Goal: Task Accomplishment & Management: Manage account settings

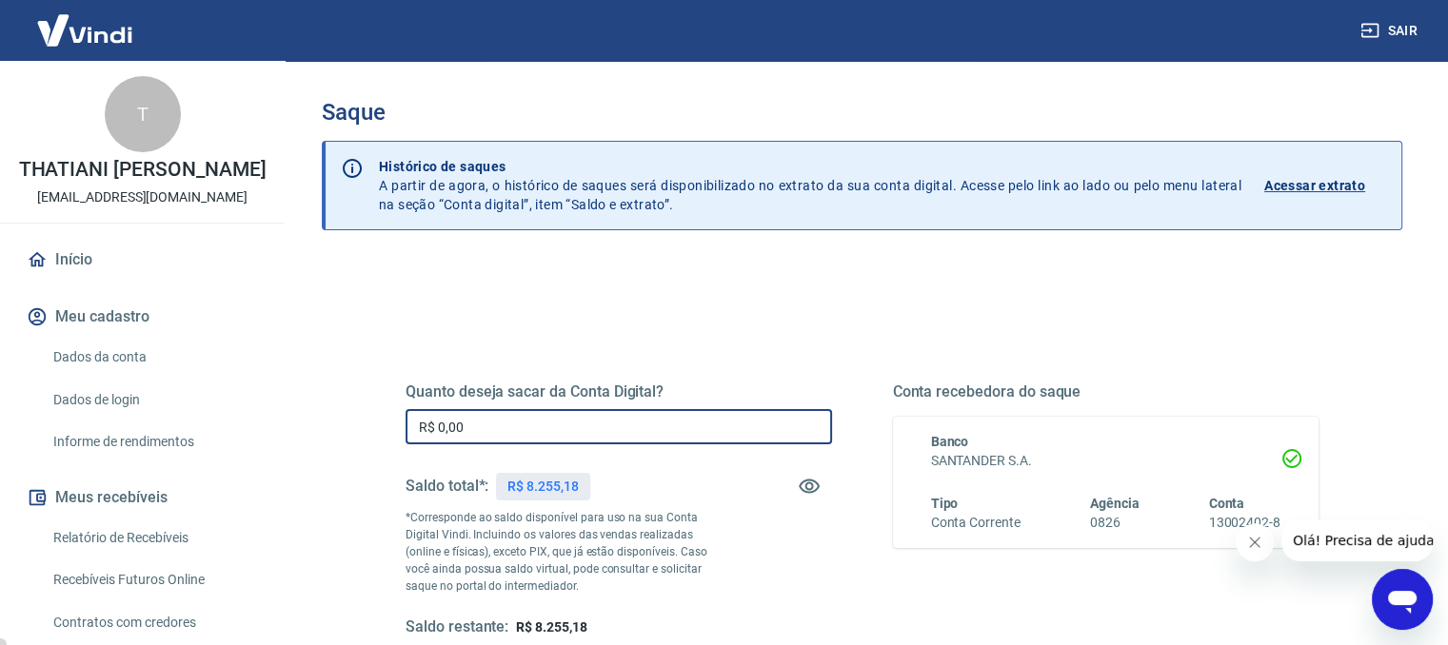
click at [670, 422] on input "R$ 0,00" at bounding box center [618, 426] width 426 height 35
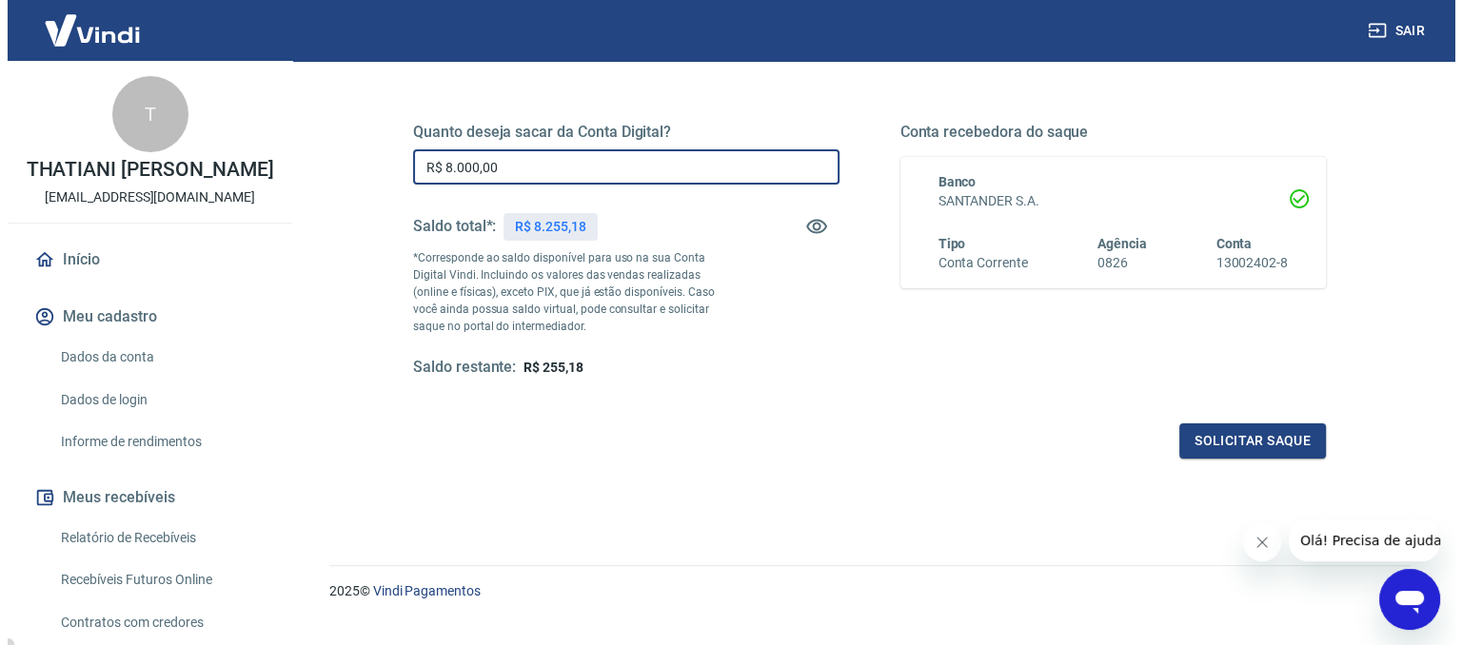
scroll to position [286, 0]
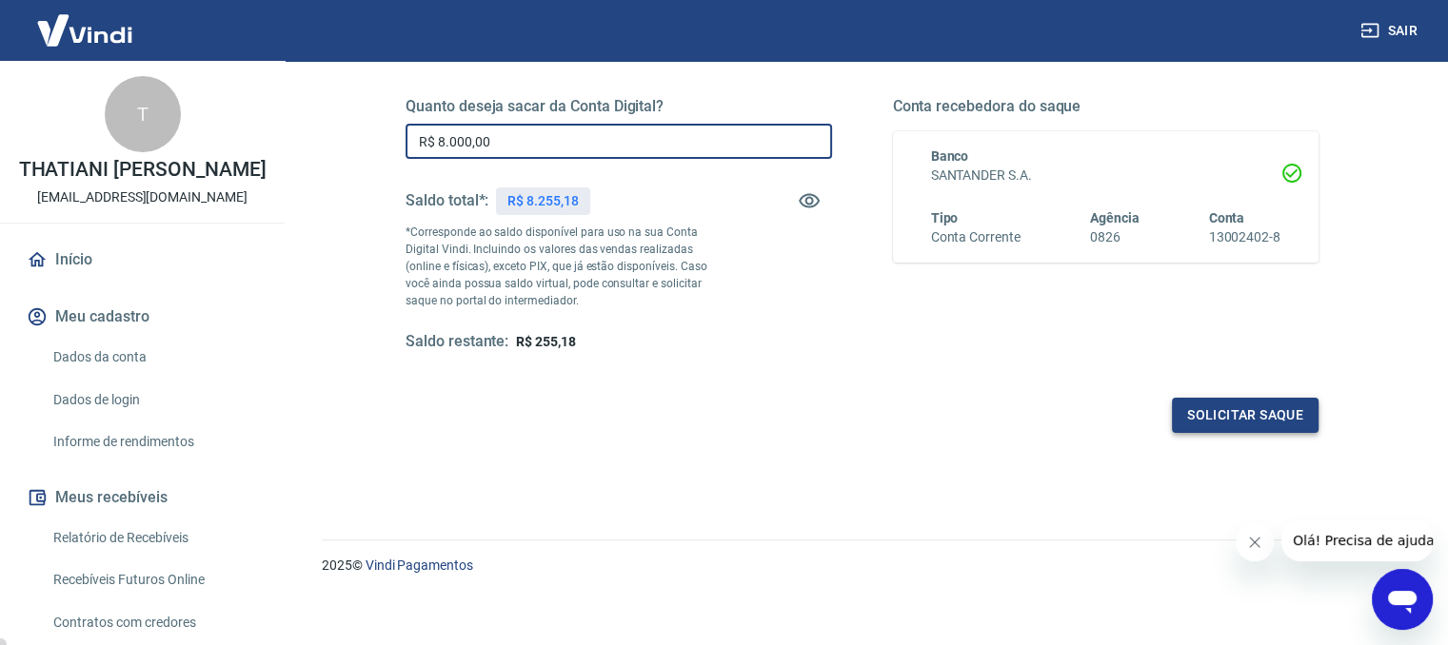
type input "R$ 8.000,00"
click at [1249, 413] on button "Solicitar saque" at bounding box center [1245, 415] width 147 height 35
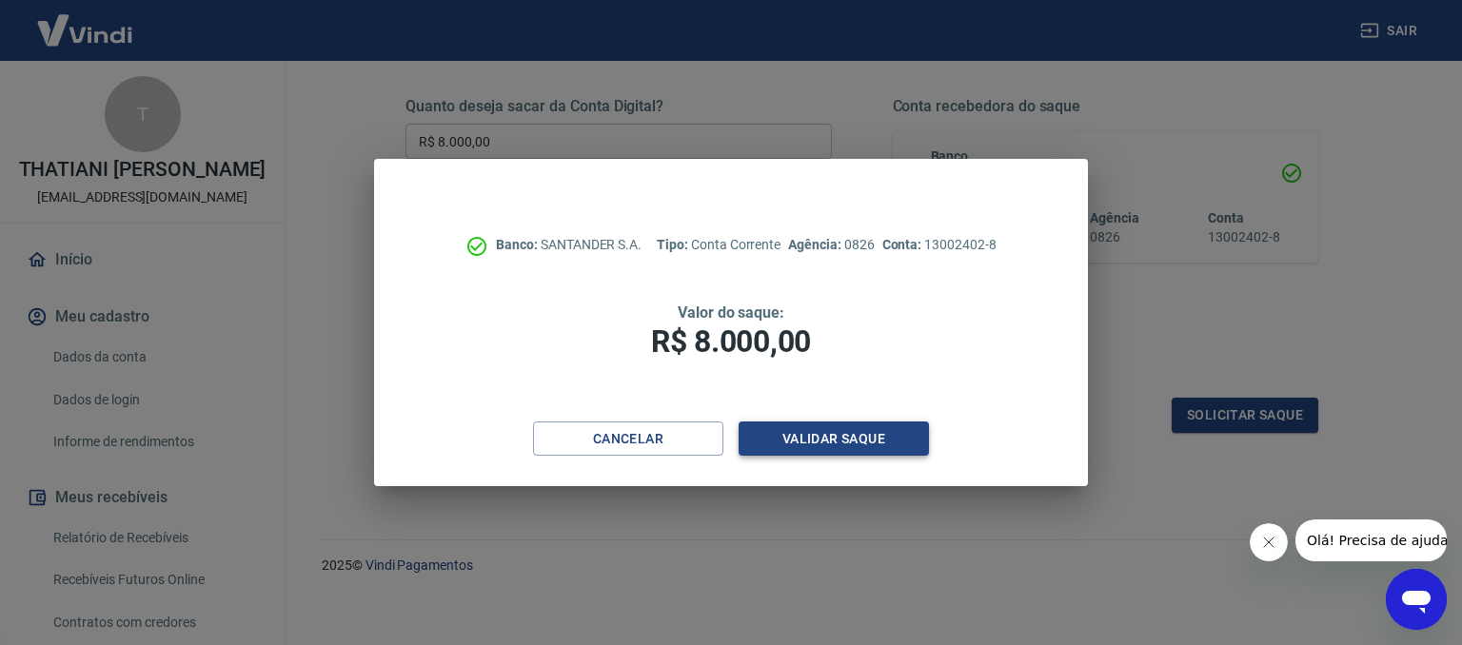
click at [880, 435] on button "Validar saque" at bounding box center [834, 439] width 190 height 35
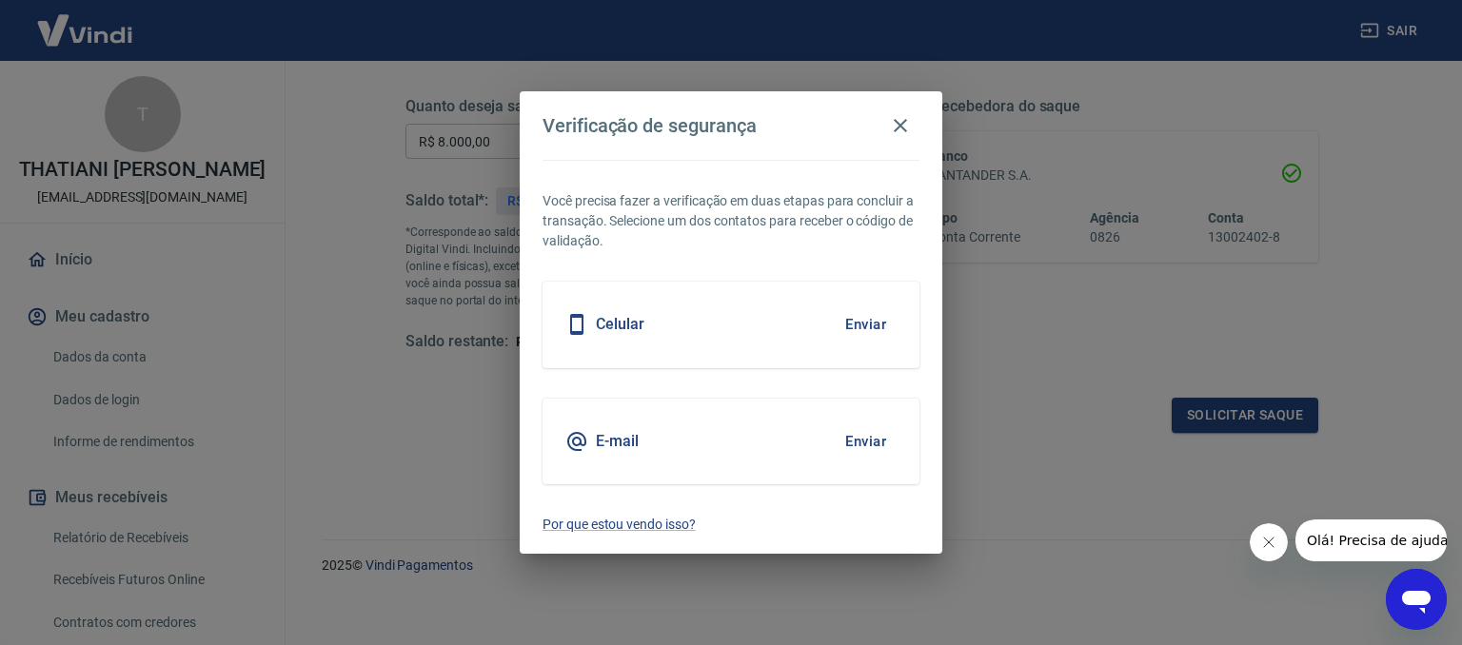
click at [860, 446] on button "Enviar" at bounding box center [866, 442] width 62 height 40
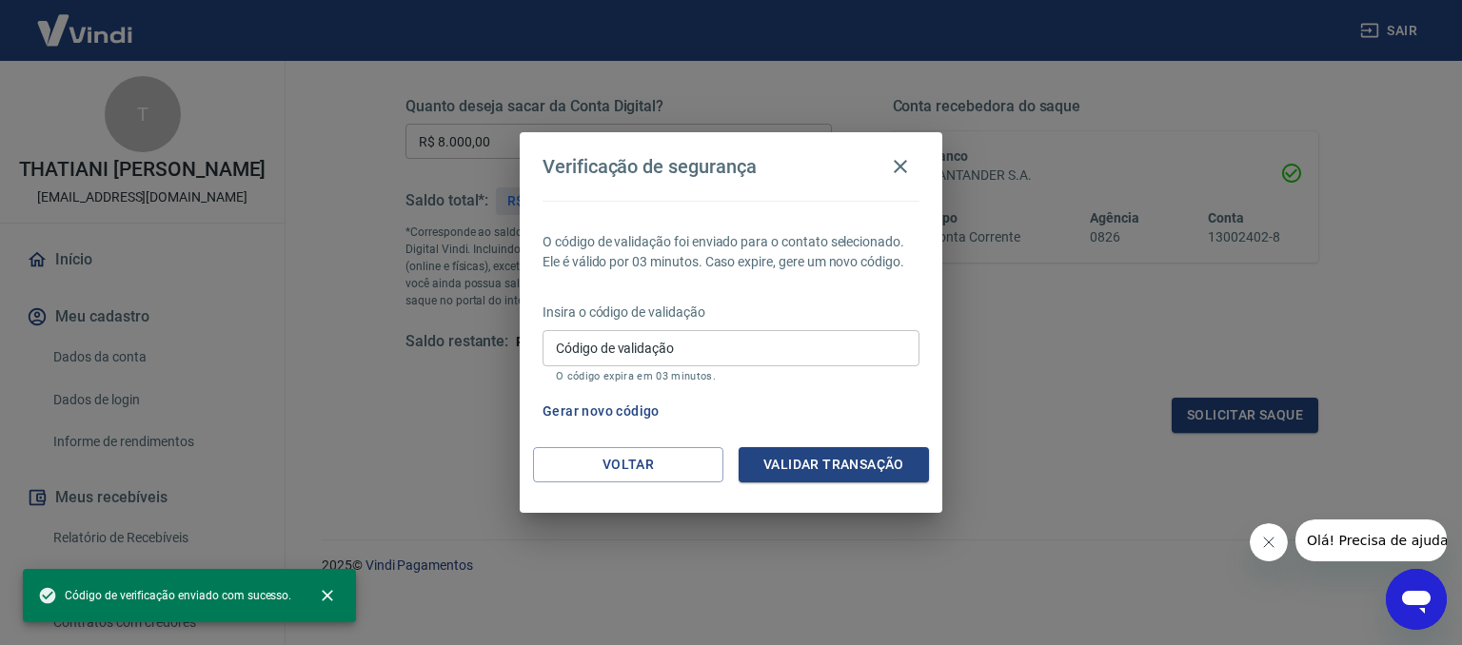
click at [645, 341] on input "Código de validação" at bounding box center [731, 347] width 377 height 35
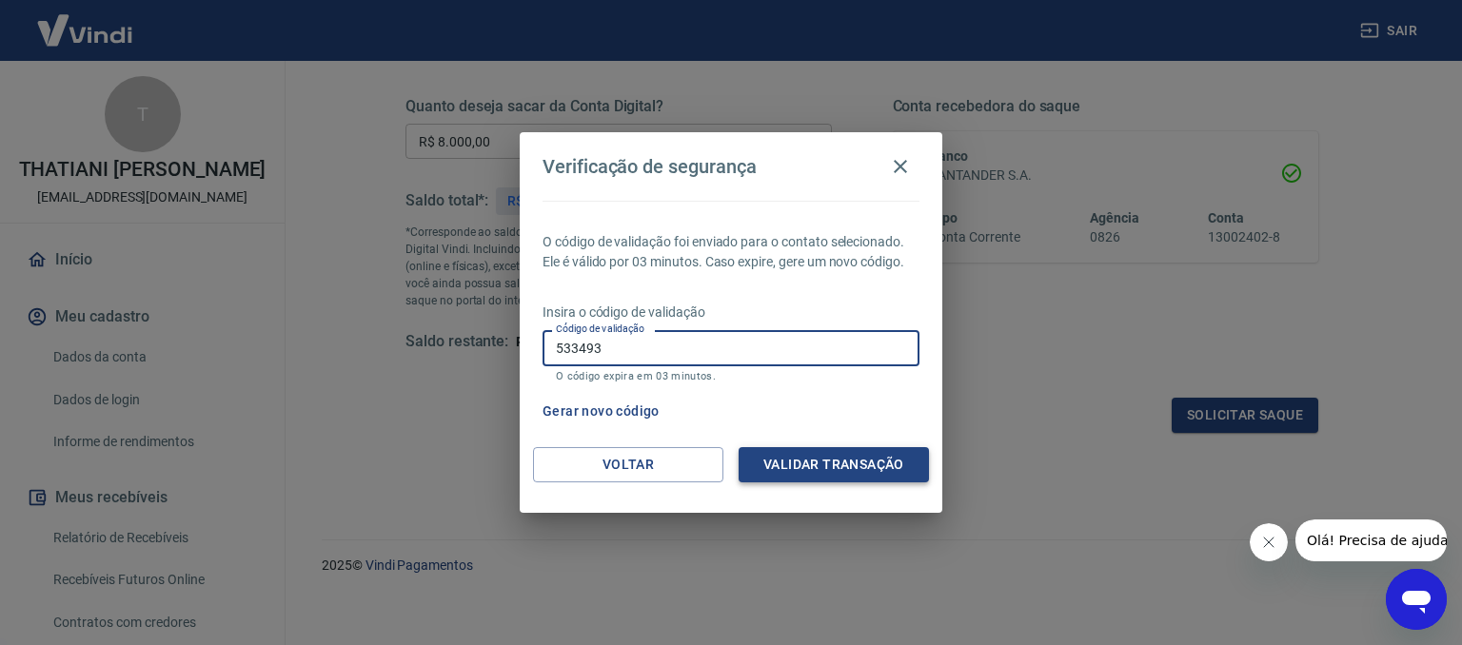
type input "533493"
click at [871, 469] on button "Validar transação" at bounding box center [834, 464] width 190 height 35
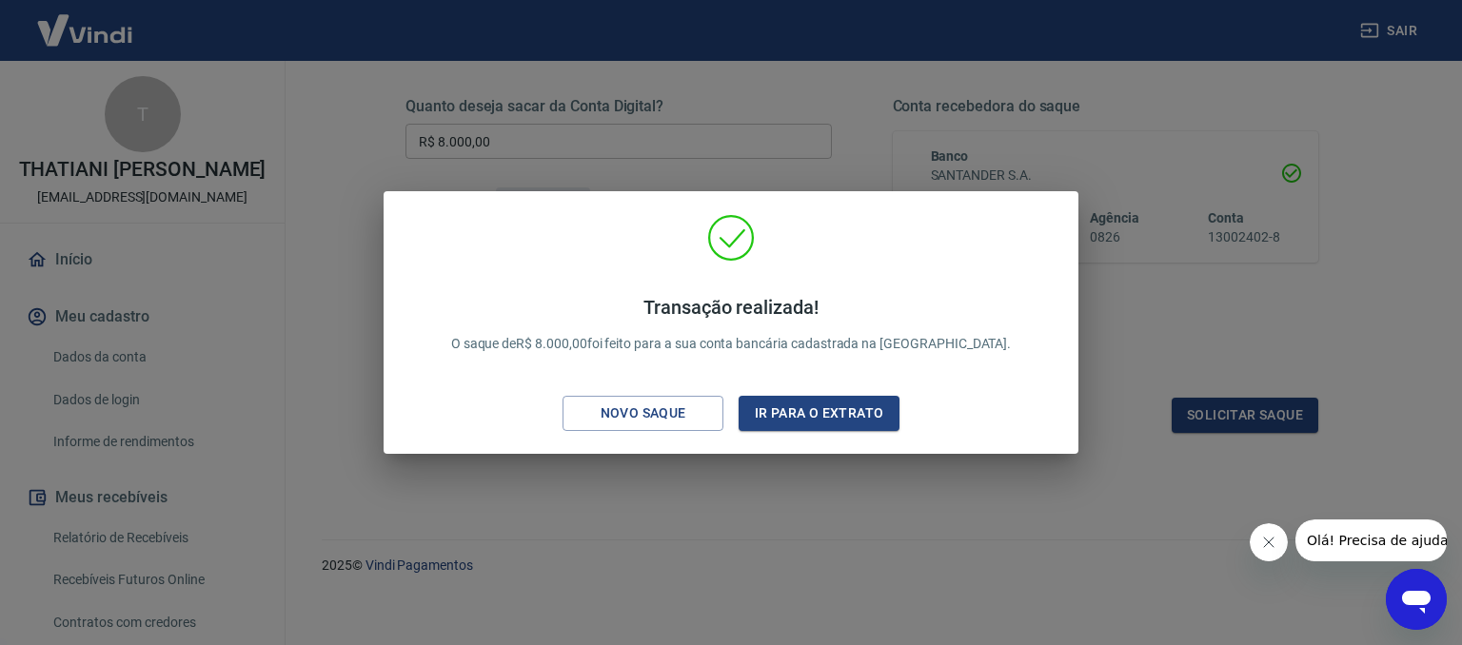
click at [861, 119] on div "Transação realizada! O saque de R$ 8.000,00 foi feito para a sua conta bancária…" at bounding box center [731, 322] width 1462 height 645
